Goal: Navigation & Orientation: Find specific page/section

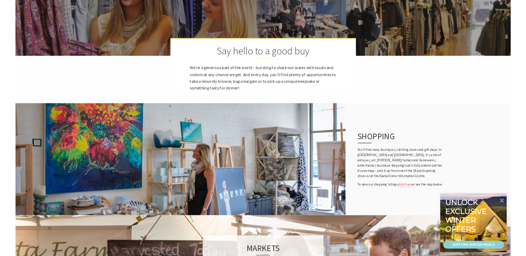
scroll to position [421, 0]
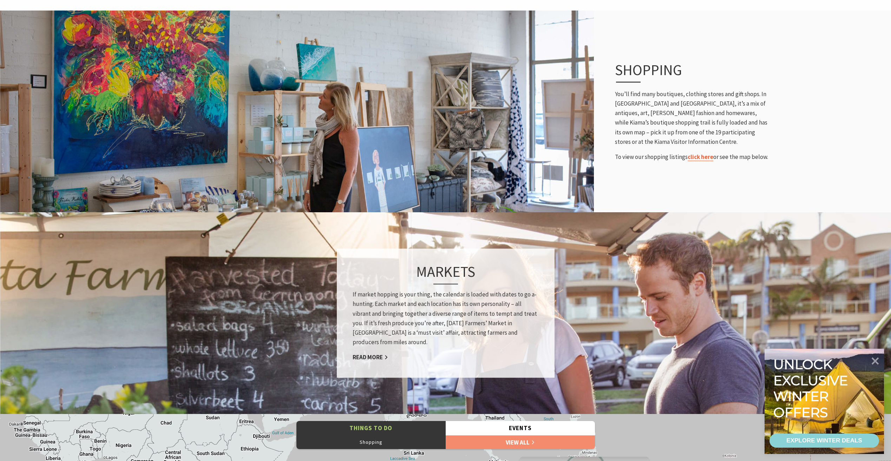
click at [700, 156] on link "click here" at bounding box center [701, 157] width 26 height 8
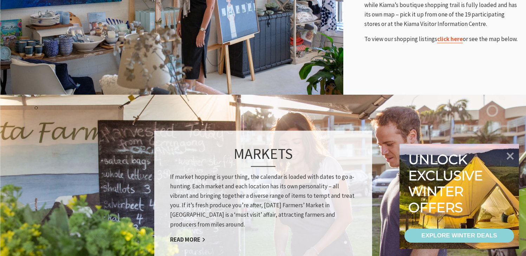
scroll to position [4, 4]
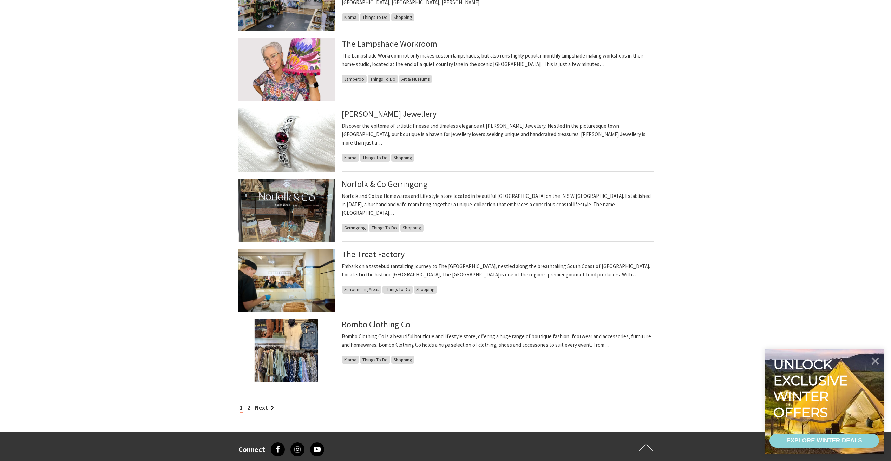
scroll to position [527, 0]
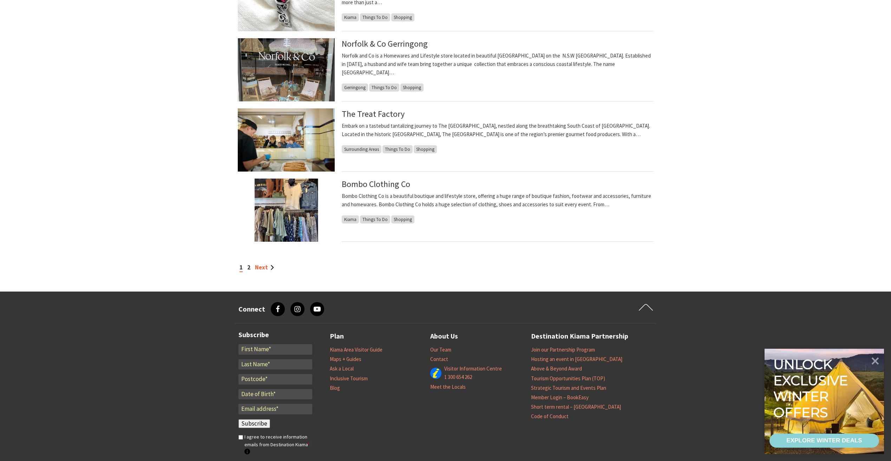
click at [262, 267] on link "Next" at bounding box center [264, 268] width 19 height 8
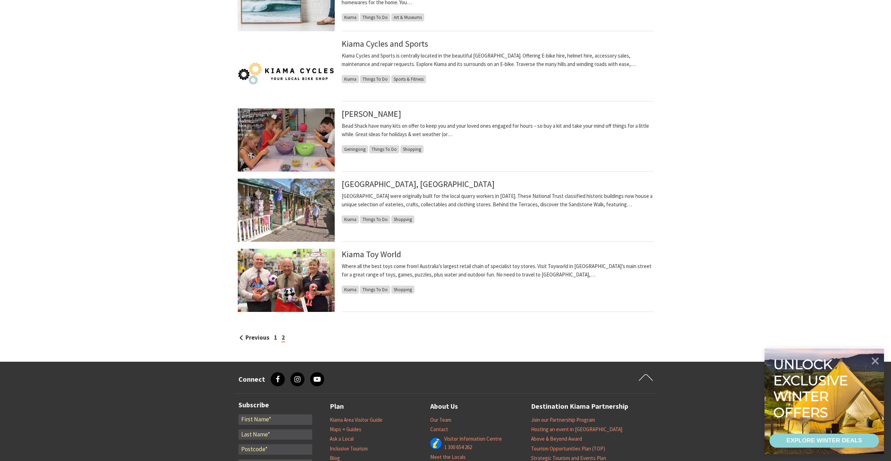
scroll to position [562, 0]
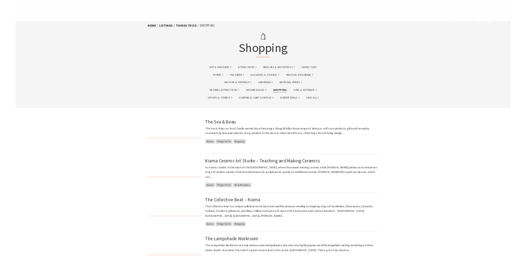
scroll to position [527, 0]
